Goal: Entertainment & Leisure: Consume media (video, audio)

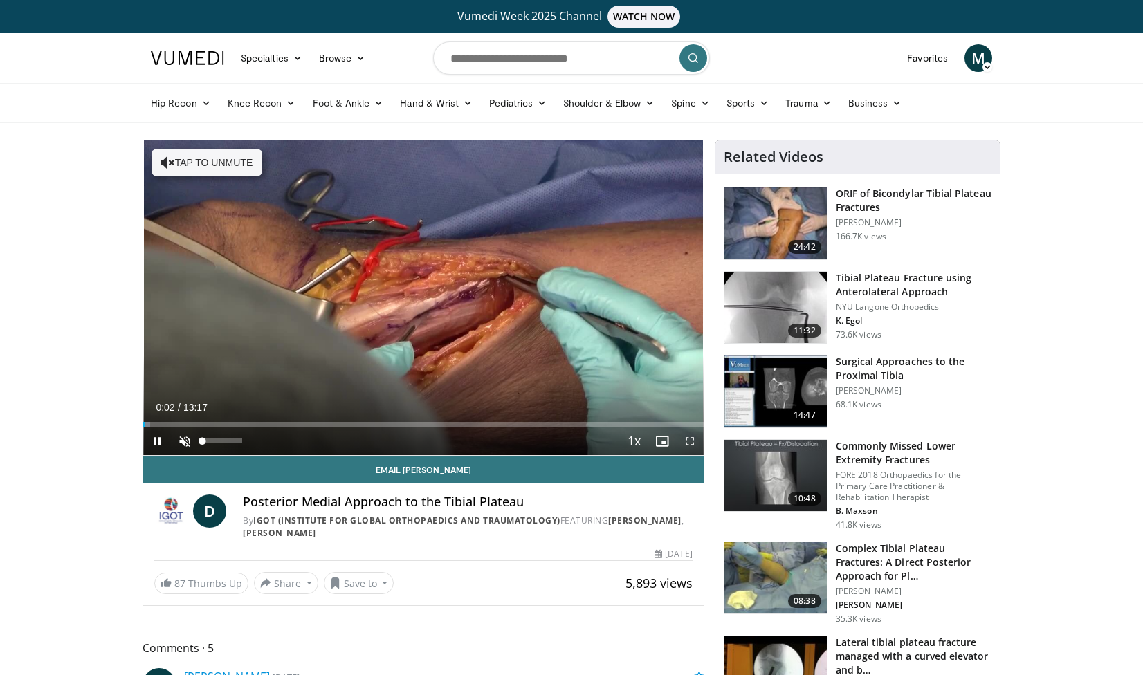
click at [183, 439] on span "Video Player" at bounding box center [185, 442] width 28 height 28
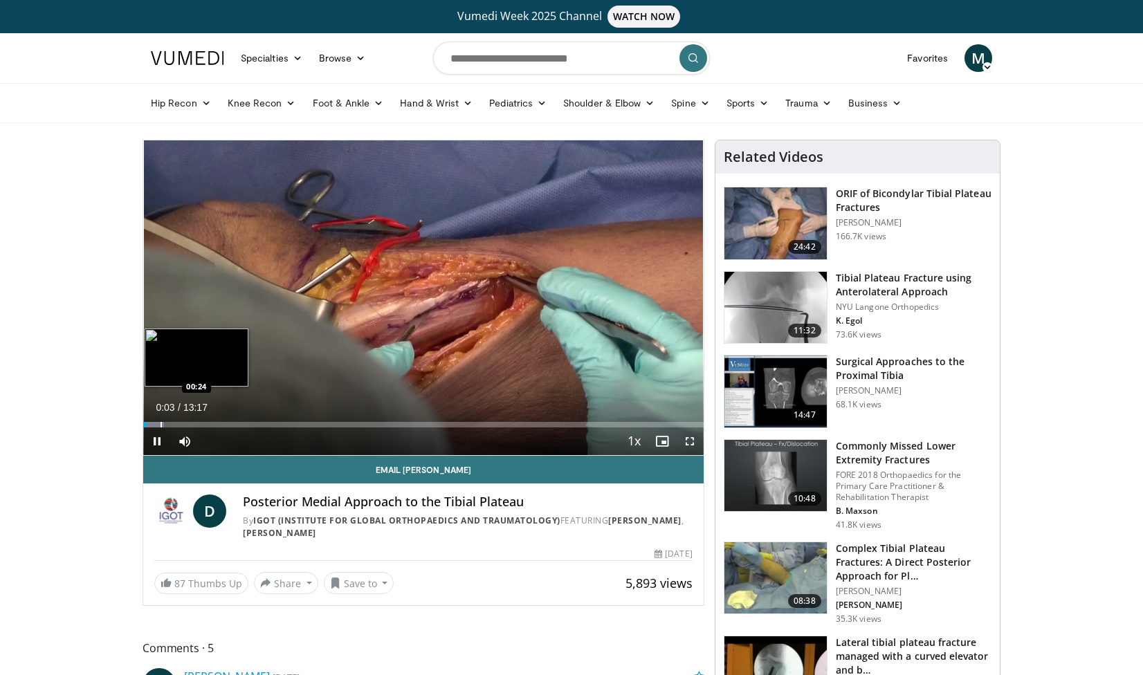
click at [160, 422] on div "Progress Bar" at bounding box center [160, 425] width 1 height 6
click at [183, 423] on div "Progress Bar" at bounding box center [182, 425] width 1 height 6
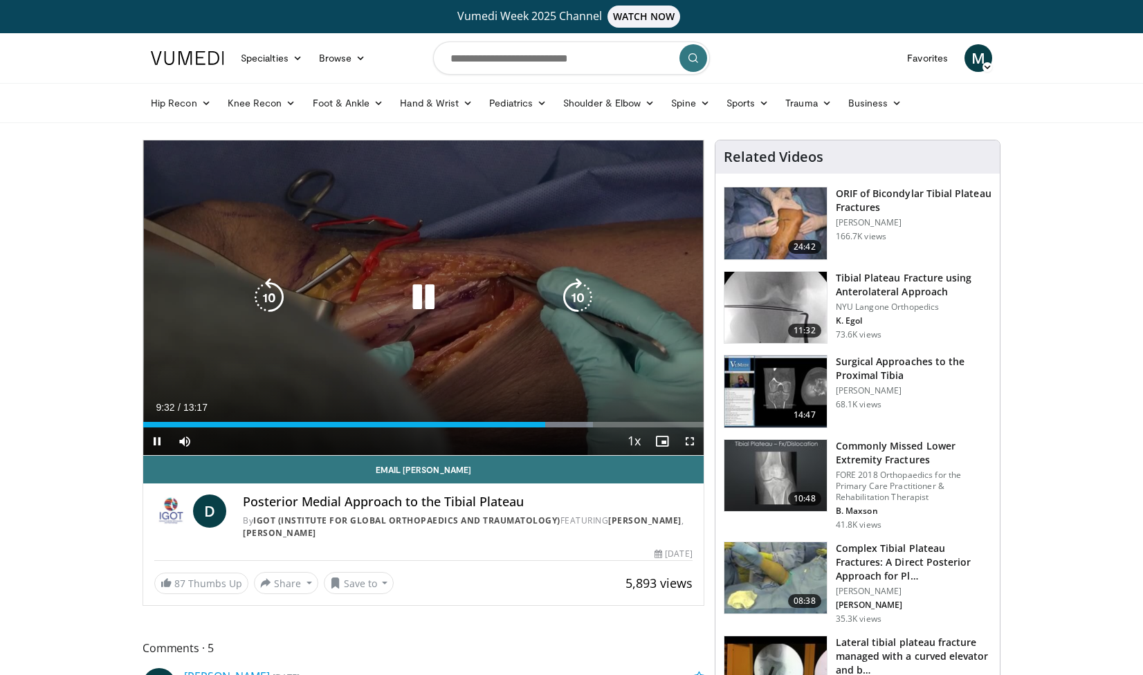
click at [428, 302] on icon "Video Player" at bounding box center [423, 297] width 39 height 39
click at [418, 291] on icon "Video Player" at bounding box center [423, 297] width 39 height 39
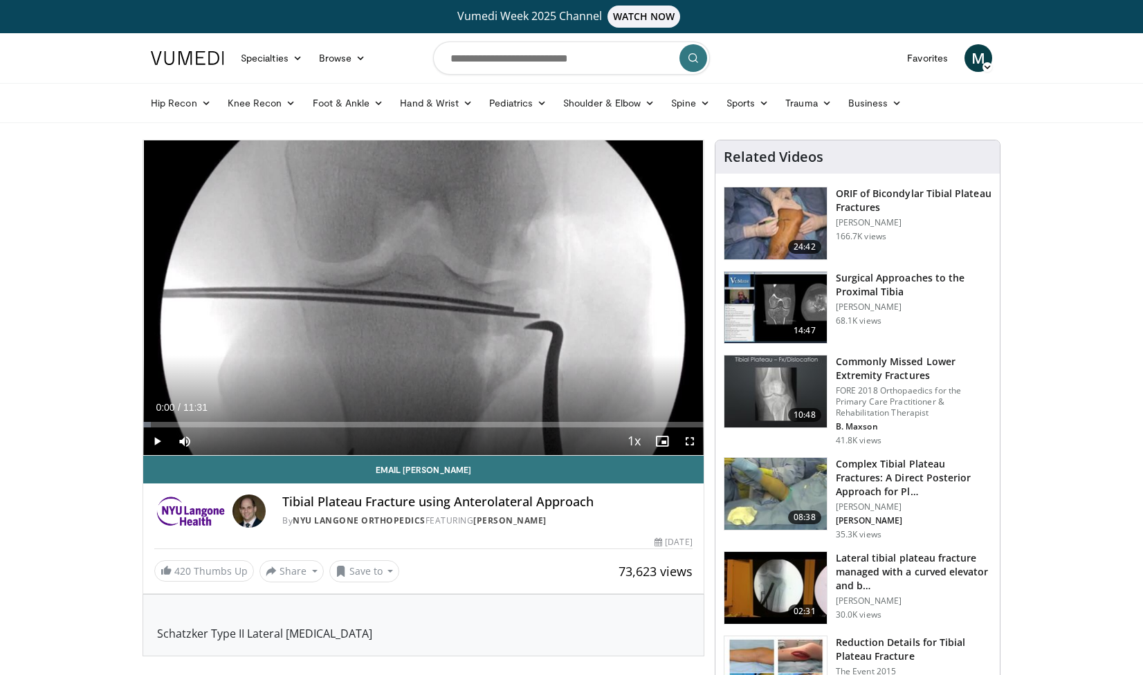
click at [153, 443] on span "Video Player" at bounding box center [157, 442] width 28 height 28
click at [768, 48] on nav "Specialties Adult & Family Medicine Allergy, [MEDICAL_DATA], Immunology Anesthe…" at bounding box center [572, 58] width 858 height 50
